Goal: Task Accomplishment & Management: Use online tool/utility

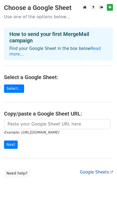
click at [93, 170] on link "Google Sheets" at bounding box center [96, 172] width 33 height 5
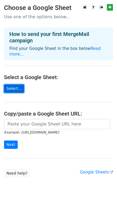
click at [17, 84] on link "Select..." at bounding box center [14, 88] width 20 height 8
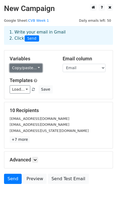
click at [33, 67] on link "Copy/paste..." at bounding box center [26, 68] width 33 height 8
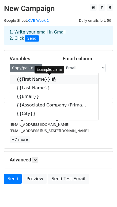
click at [32, 78] on link "{{First Name}}" at bounding box center [54, 79] width 89 height 9
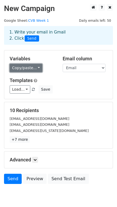
click at [34, 66] on link "Copy/paste..." at bounding box center [26, 68] width 33 height 8
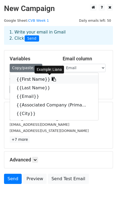
click at [30, 79] on link "{{First Name}}" at bounding box center [54, 79] width 89 height 9
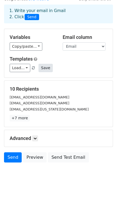
scroll to position [23, 0]
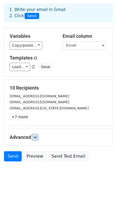
click at [36, 139] on icon at bounding box center [35, 137] width 3 height 3
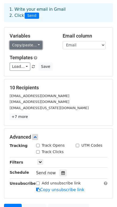
click at [38, 45] on link "Copy/paste..." at bounding box center [26, 45] width 33 height 8
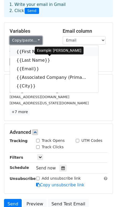
scroll to position [29, 0]
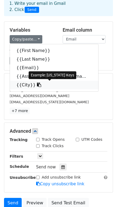
click at [29, 85] on link "{{City}}" at bounding box center [54, 85] width 89 height 9
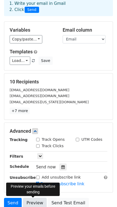
click at [35, 202] on link "Preview" at bounding box center [35, 203] width 24 height 10
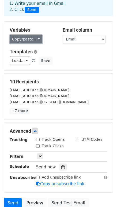
click at [36, 39] on link "Copy/paste..." at bounding box center [26, 39] width 33 height 8
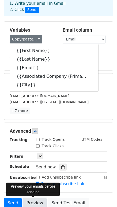
click at [35, 202] on link "Preview" at bounding box center [35, 203] width 24 height 10
click at [34, 202] on link "Preview" at bounding box center [35, 203] width 24 height 10
click at [33, 200] on link "Preview" at bounding box center [35, 203] width 24 height 10
click at [32, 201] on link "Preview" at bounding box center [35, 203] width 24 height 10
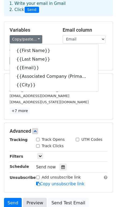
click at [34, 203] on link "Preview" at bounding box center [35, 203] width 24 height 10
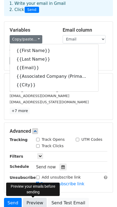
click at [33, 203] on link "Preview" at bounding box center [35, 203] width 24 height 10
click at [34, 203] on link "Preview" at bounding box center [35, 203] width 24 height 10
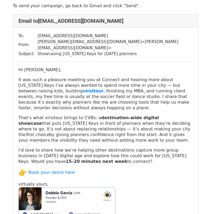
scroll to position [25, 0]
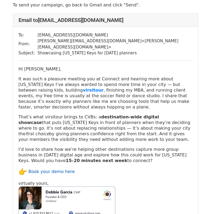
click at [53, 169] on link "Book your demo here" at bounding box center [51, 171] width 46 height 5
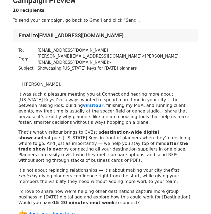
scroll to position [10, 0]
